Goal: Navigation & Orientation: Find specific page/section

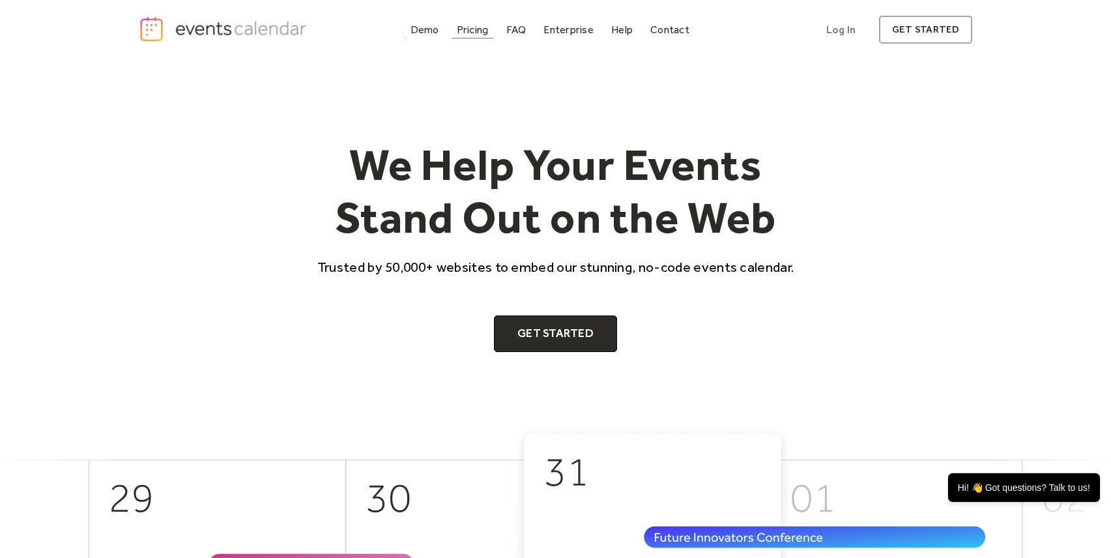
click at [478, 32] on div "Pricing" at bounding box center [473, 29] width 32 height 7
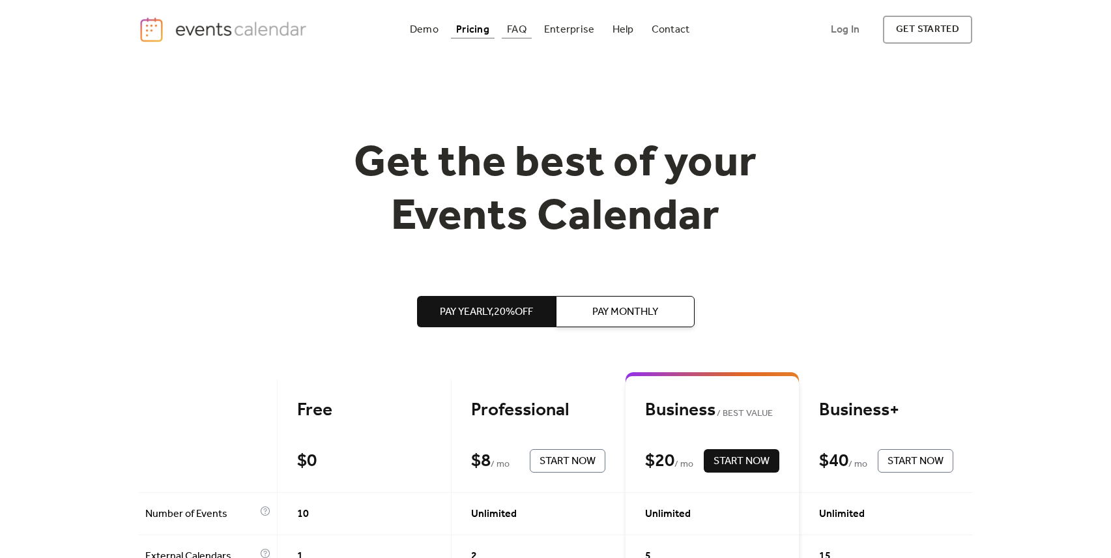
click at [524, 29] on div "FAQ" at bounding box center [517, 29] width 20 height 7
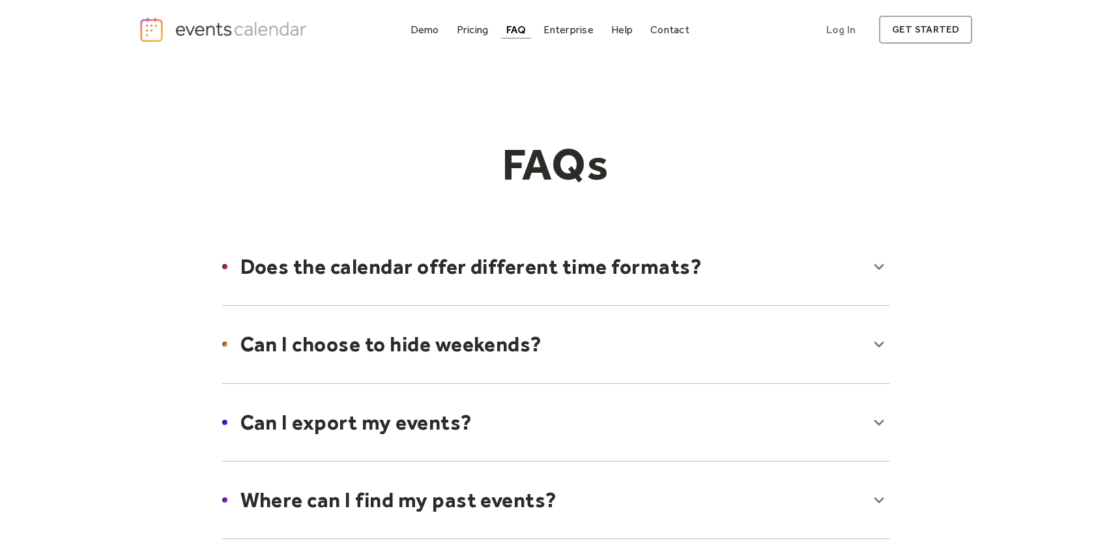
click at [664, 287] on div at bounding box center [555, 266] width 693 height 79
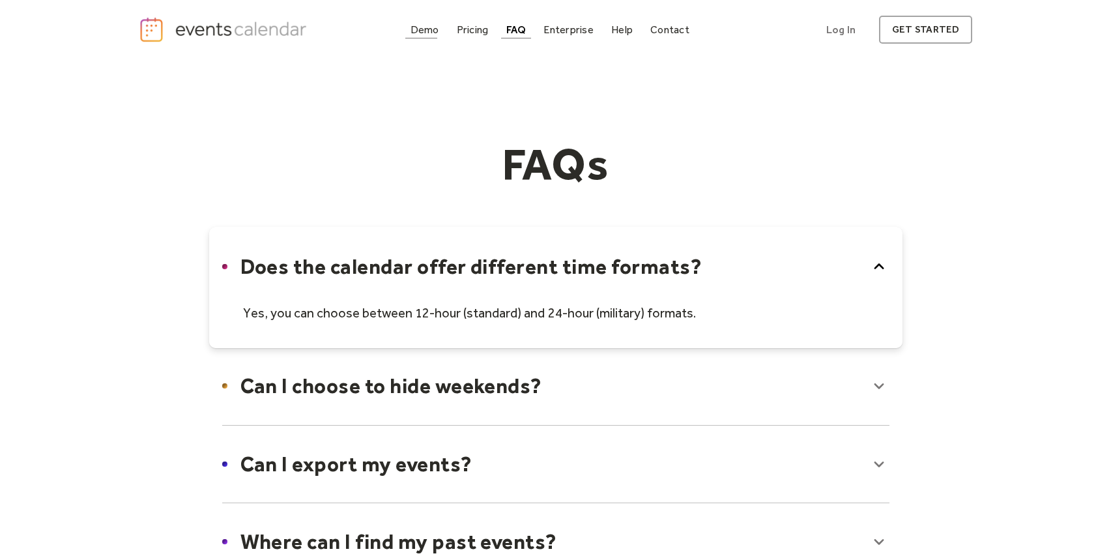
click at [436, 27] on div "Demo" at bounding box center [424, 29] width 29 height 7
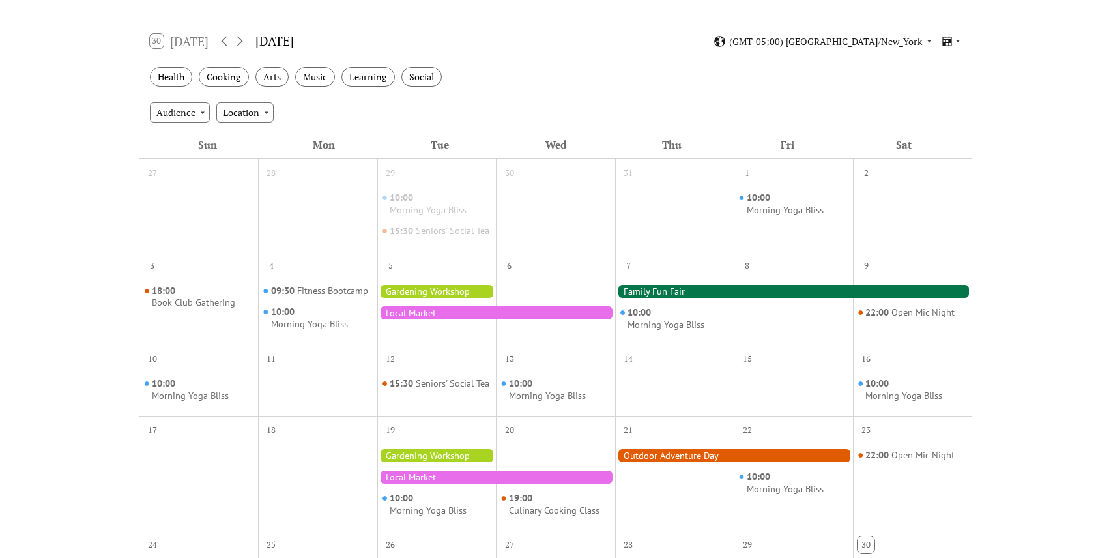
scroll to position [202, 0]
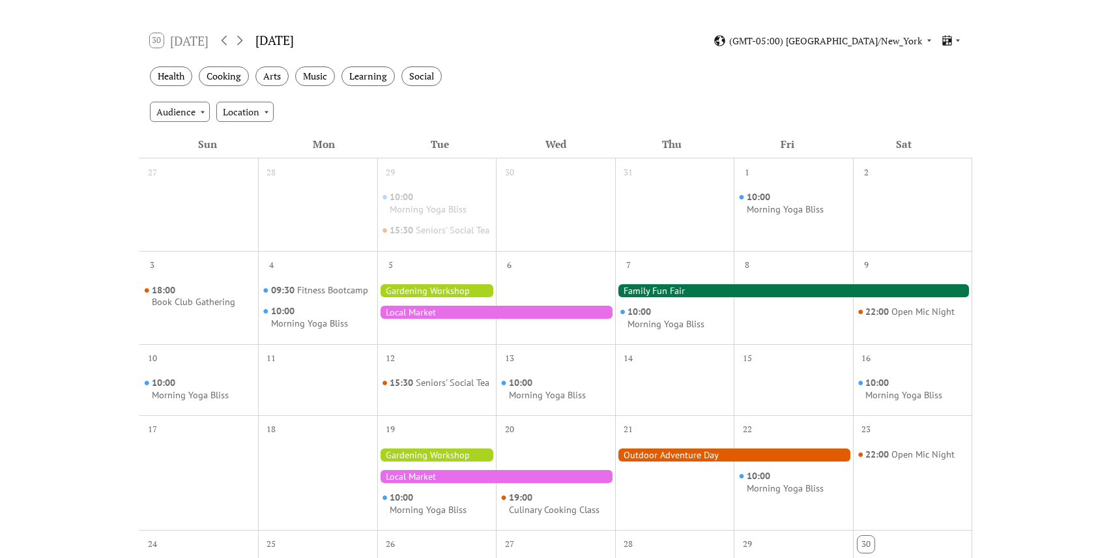
click at [413, 319] on div at bounding box center [496, 312] width 238 height 13
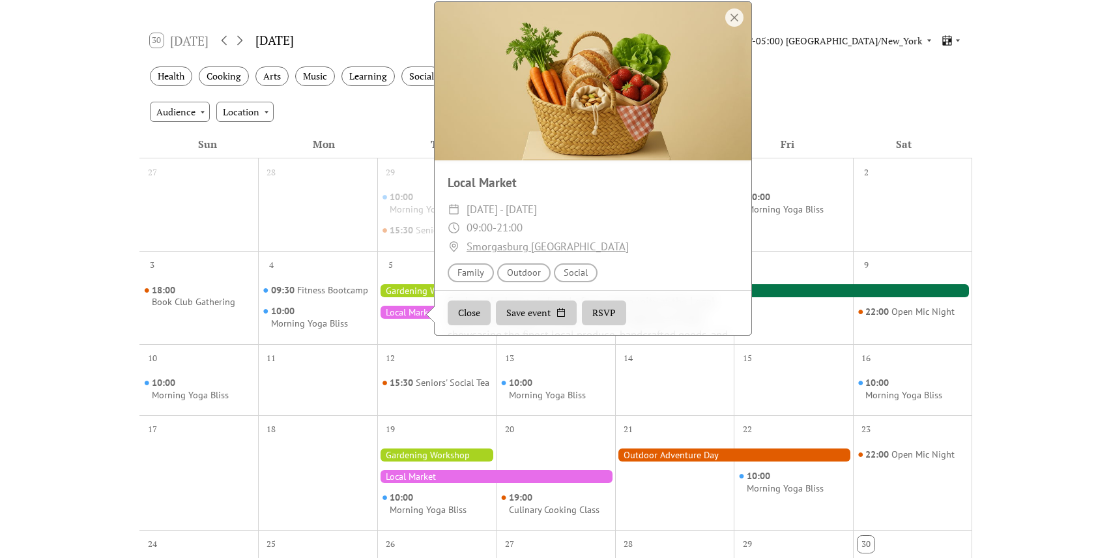
click at [413, 319] on div at bounding box center [496, 312] width 238 height 13
click at [350, 125] on div "Audience Location" at bounding box center [555, 111] width 833 height 35
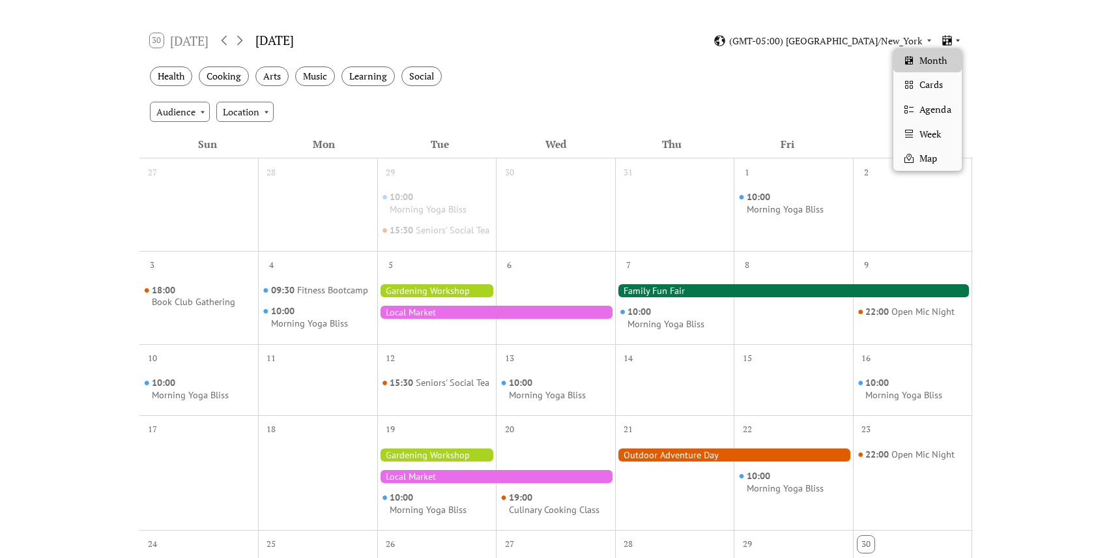
click at [956, 38] on icon at bounding box center [958, 40] width 8 height 8
click at [934, 82] on span "Cards" at bounding box center [930, 85] width 23 height 14
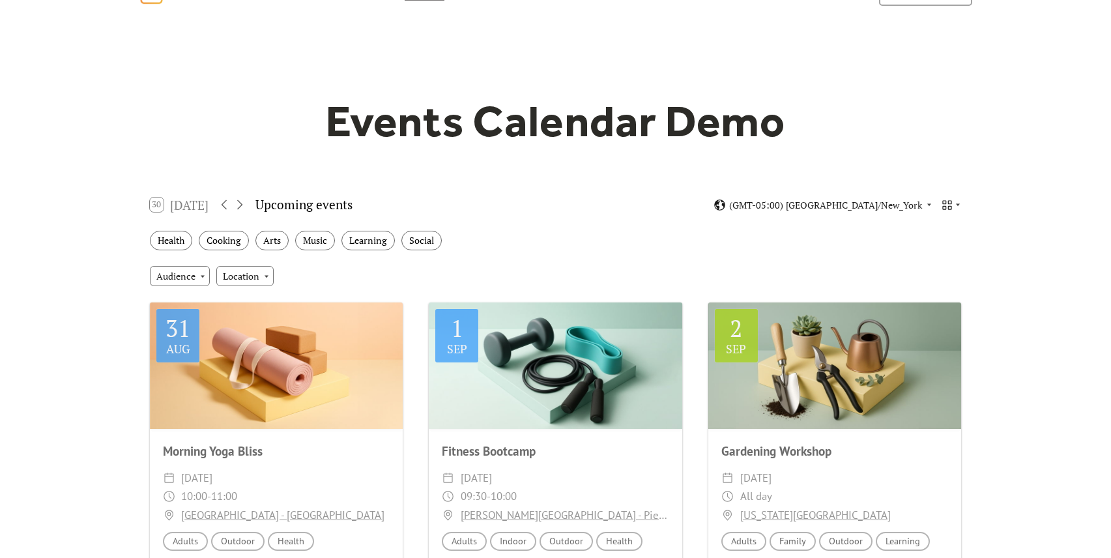
scroll to position [37, 0]
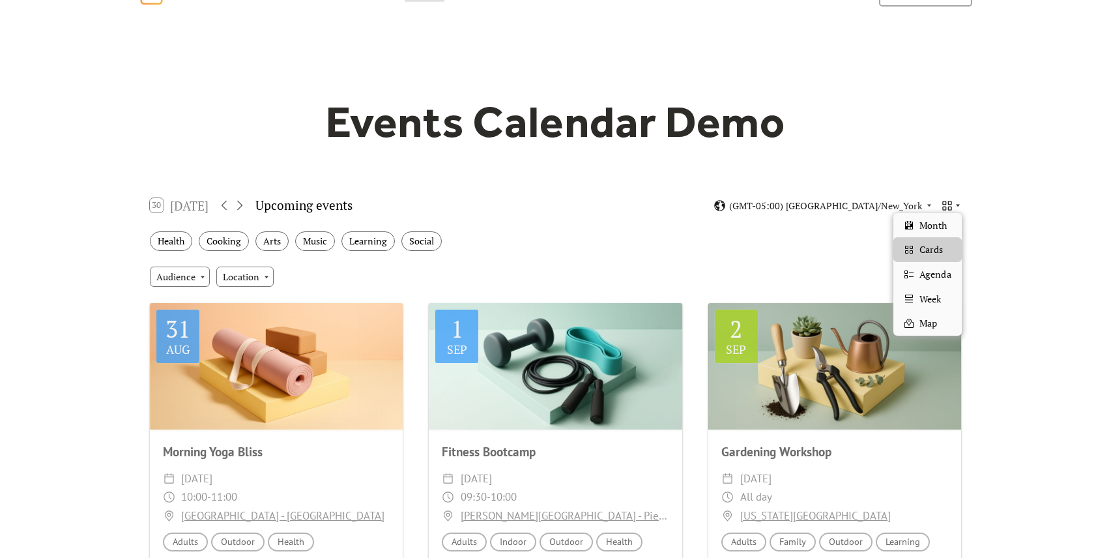
click at [954, 205] on icon at bounding box center [958, 205] width 8 height 8
click at [928, 268] on span "Agenda" at bounding box center [934, 274] width 31 height 14
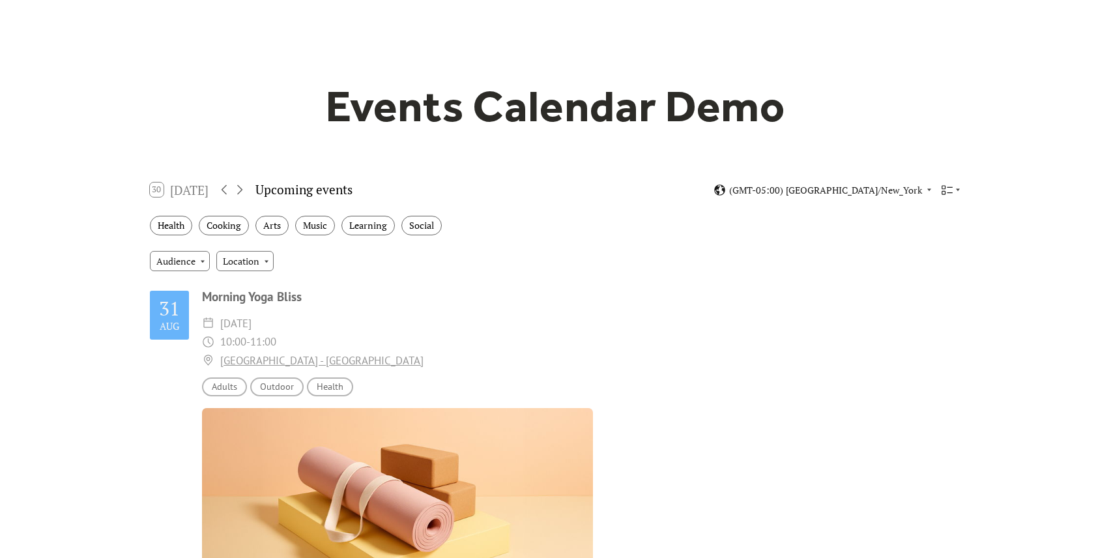
scroll to position [0, 0]
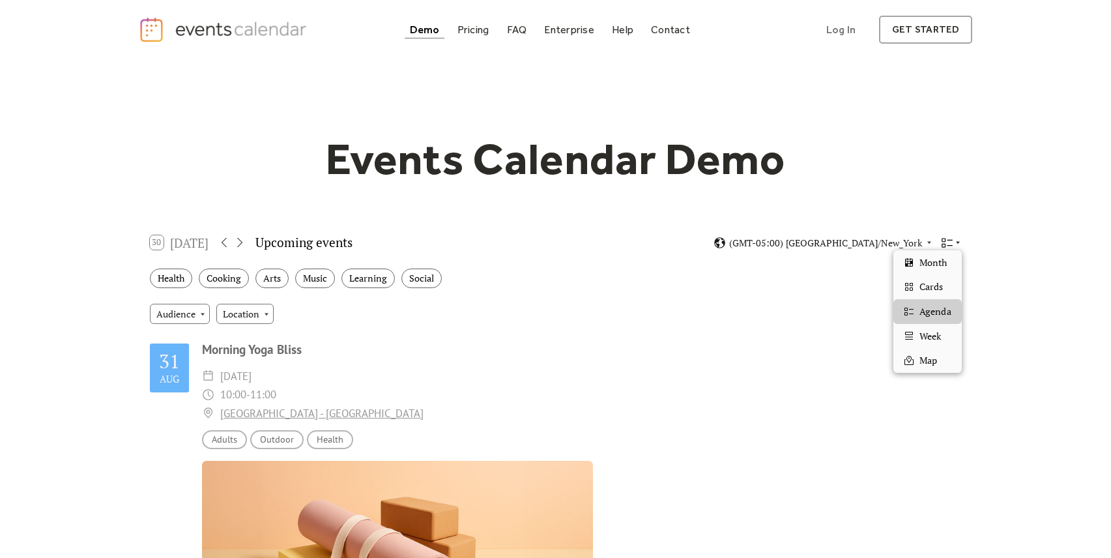
click at [951, 238] on icon at bounding box center [947, 242] width 12 height 12
click at [939, 329] on span "Week" at bounding box center [929, 336] width 21 height 14
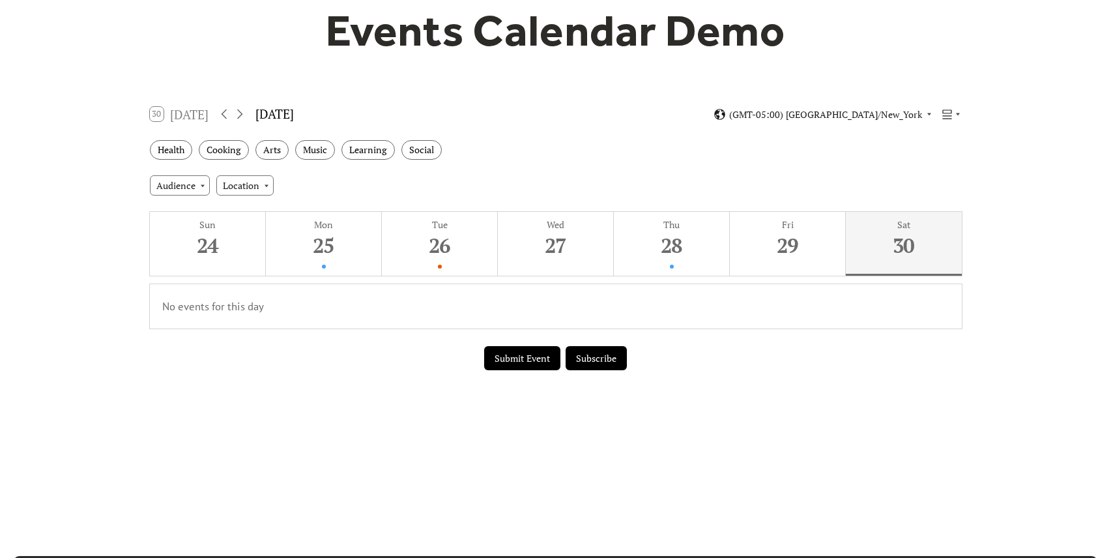
scroll to position [150, 0]
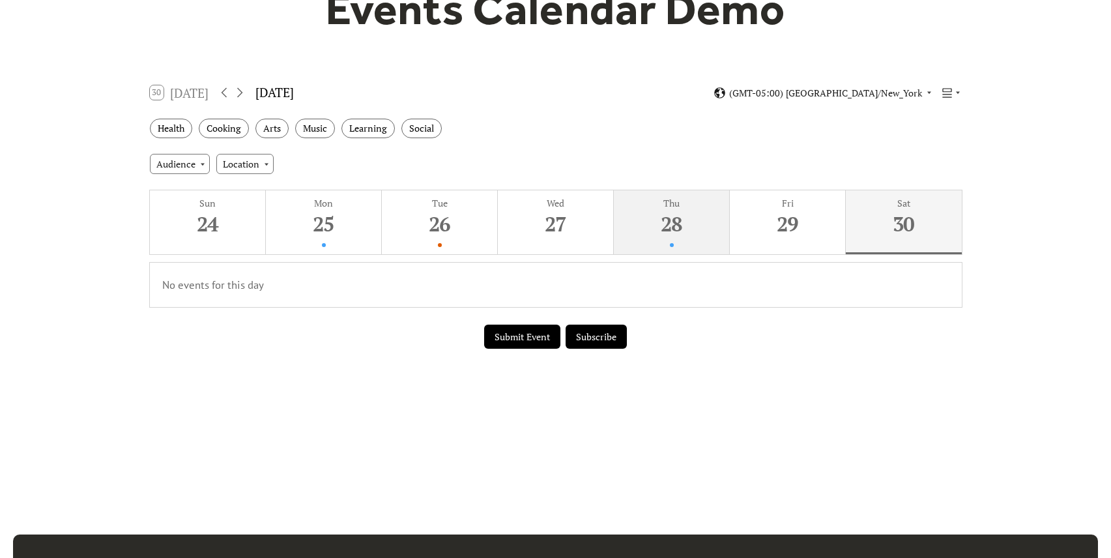
click at [691, 242] on button "Thu 28" at bounding box center [672, 222] width 116 height 64
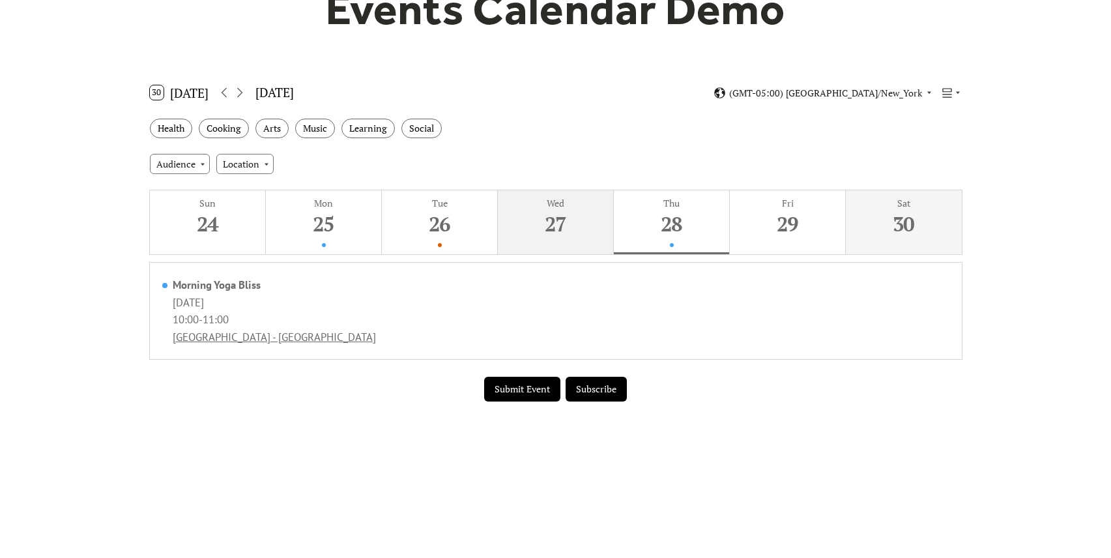
click at [578, 224] on div "27" at bounding box center [554, 223] width 109 height 27
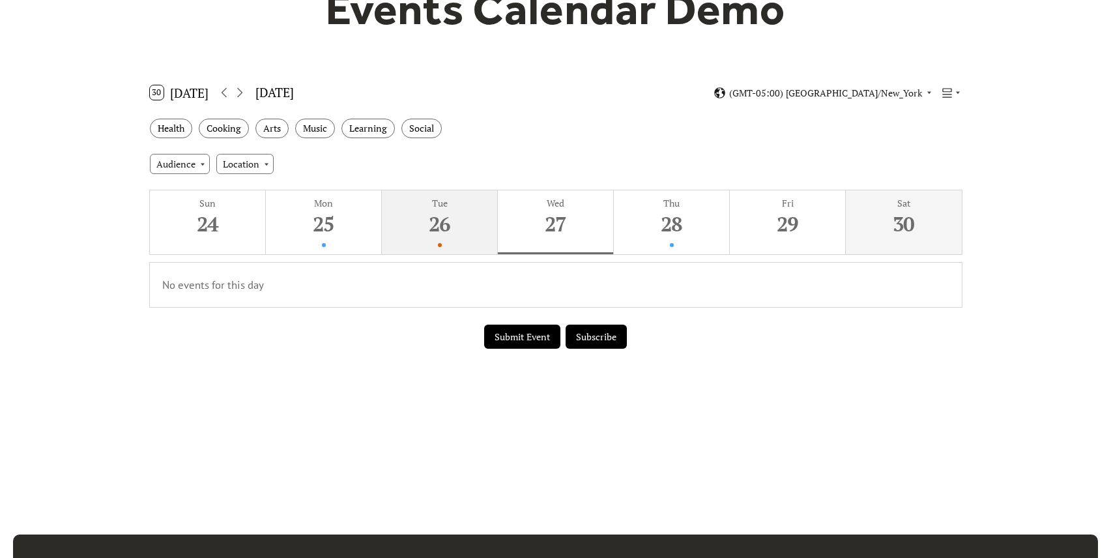
click at [444, 230] on div "26" at bounding box center [438, 223] width 109 height 27
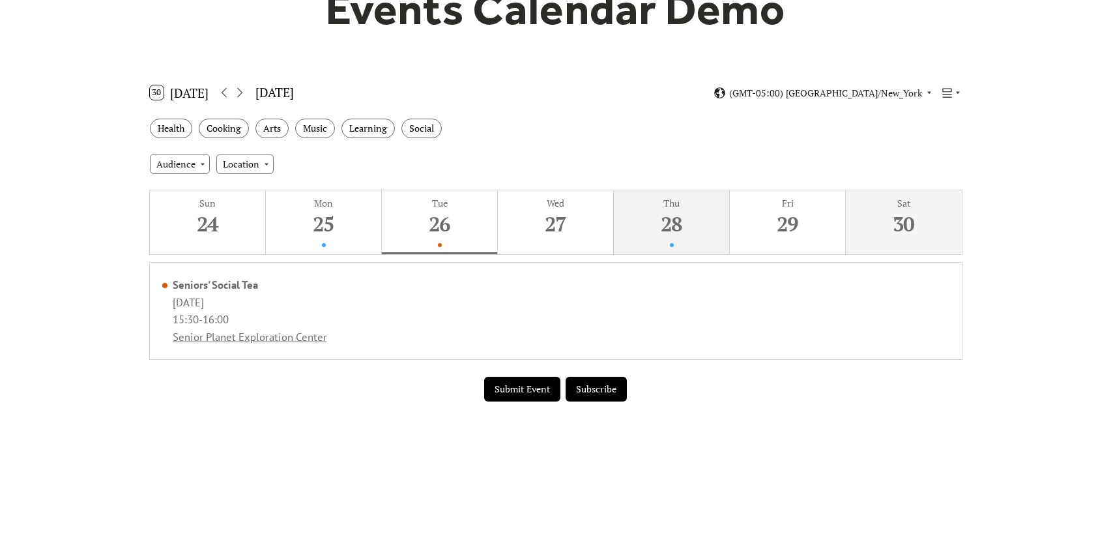
click at [647, 218] on div "28" at bounding box center [670, 223] width 109 height 27
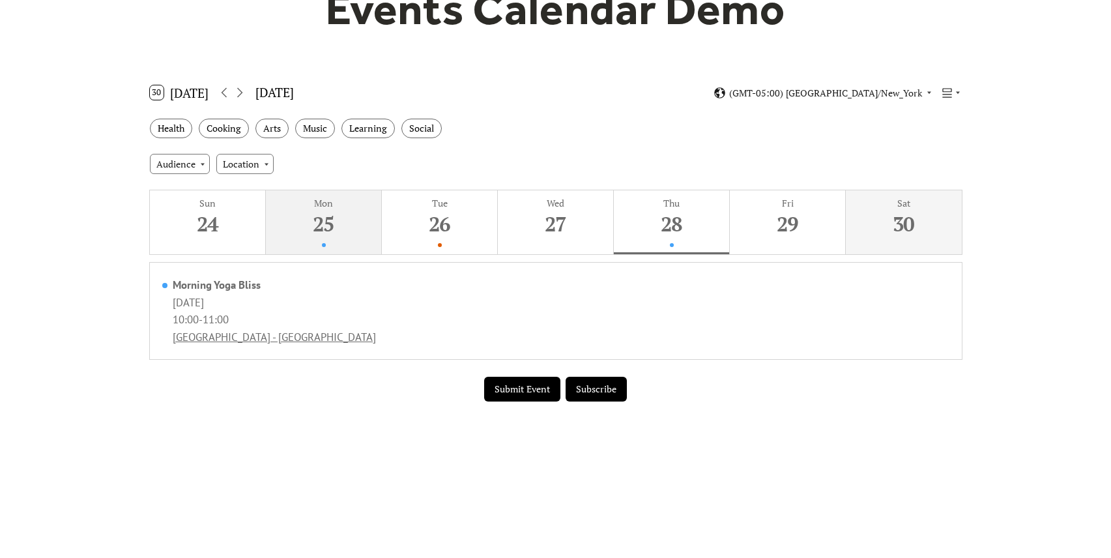
click at [368, 218] on div "25" at bounding box center [322, 223] width 109 height 27
click at [264, 339] on link "[GEOGRAPHIC_DATA] - [GEOGRAPHIC_DATA]" at bounding box center [274, 337] width 203 height 14
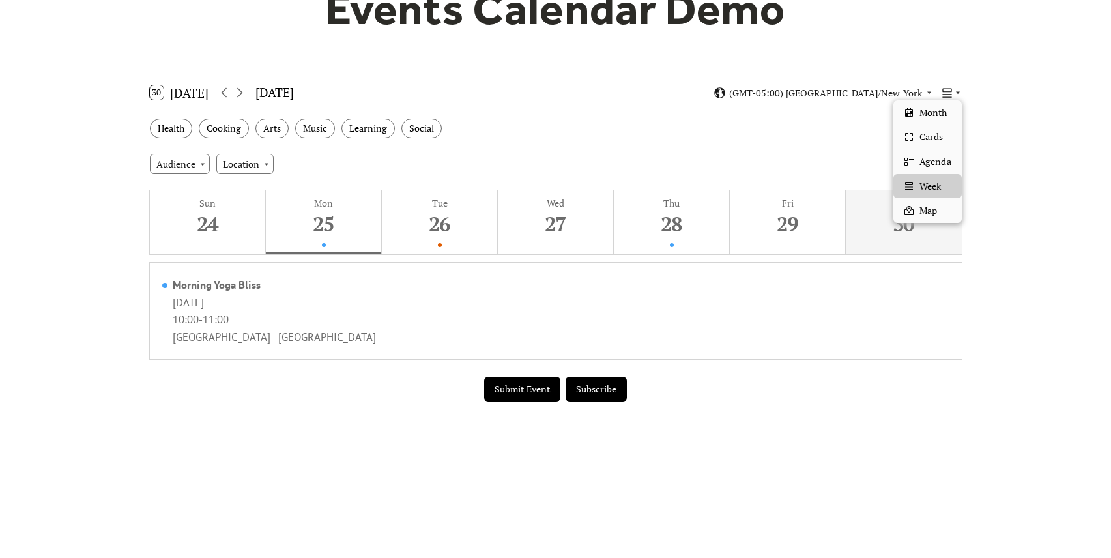
click at [956, 90] on icon at bounding box center [958, 93] width 8 height 8
